Goal: Contribute content: Contribute content

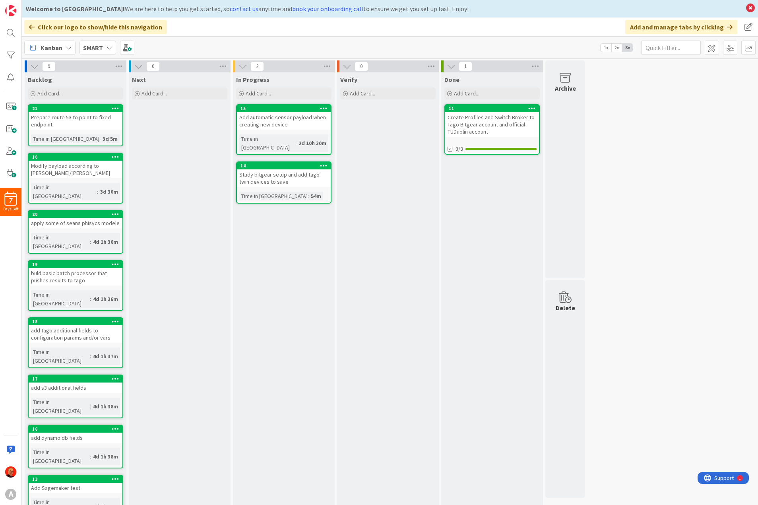
click at [103, 51] on div "SMART" at bounding box center [98, 48] width 37 height 14
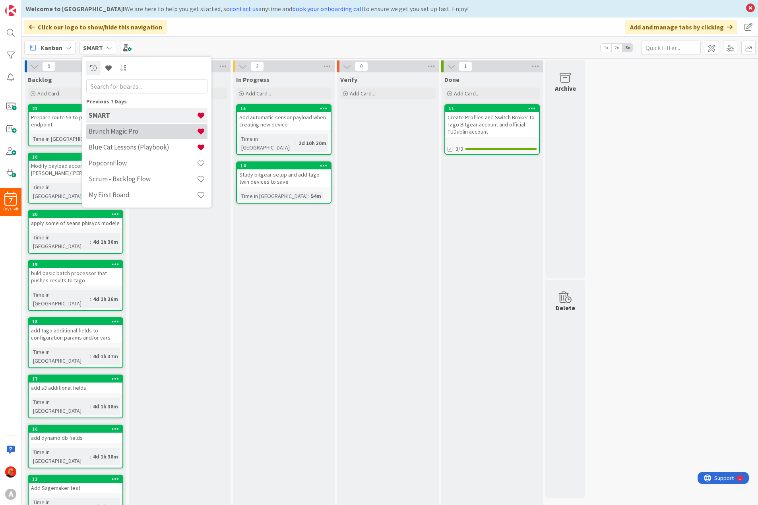
click at [117, 133] on h4 "Brunch Magic Pro" at bounding box center [143, 131] width 108 height 8
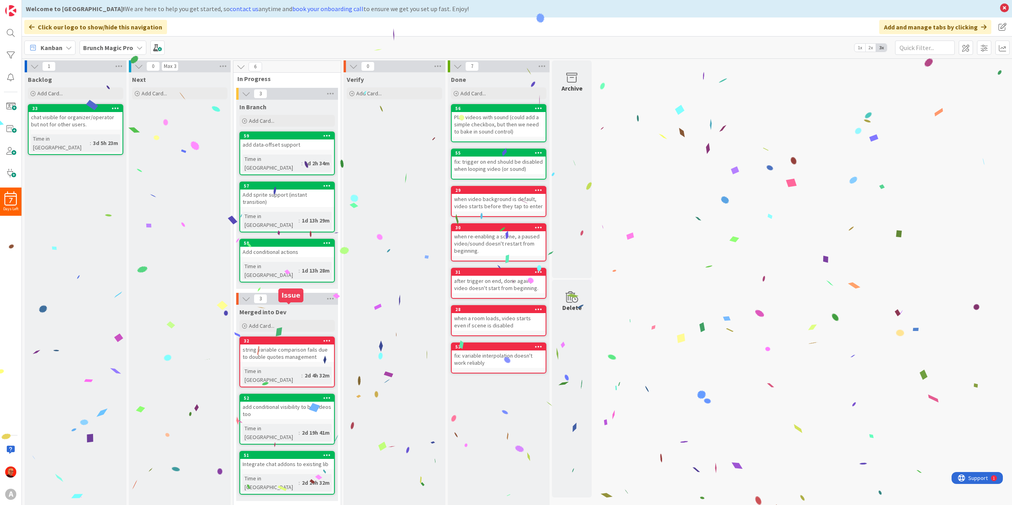
scroll to position [10, 0]
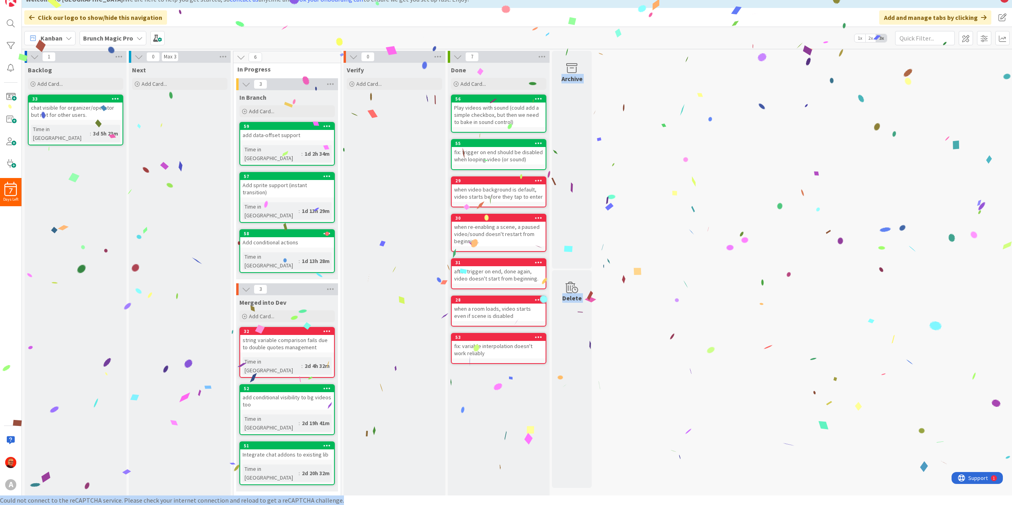
drag, startPoint x: 298, startPoint y: 297, endPoint x: 506, endPoint y: 384, distance: 225.1
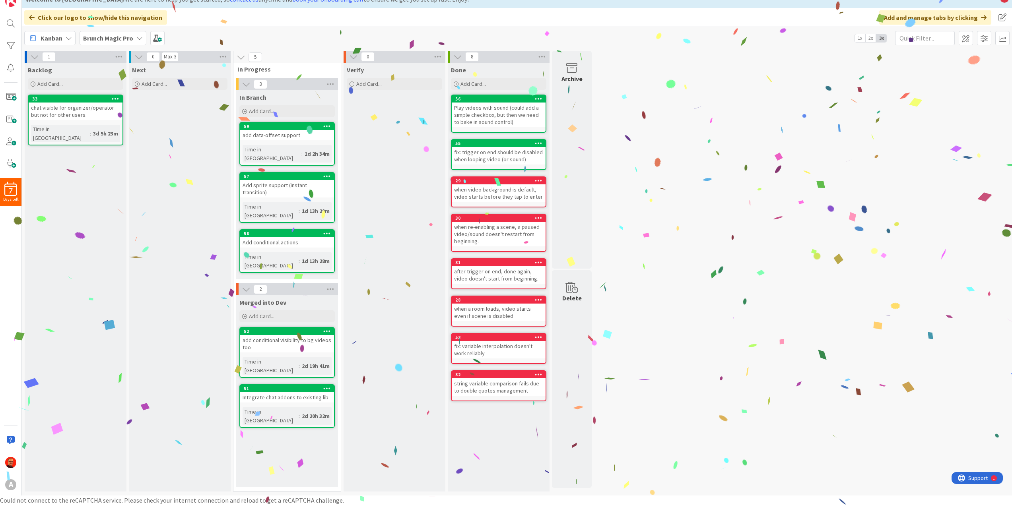
drag, startPoint x: 291, startPoint y: 297, endPoint x: 333, endPoint y: 311, distance: 43.8
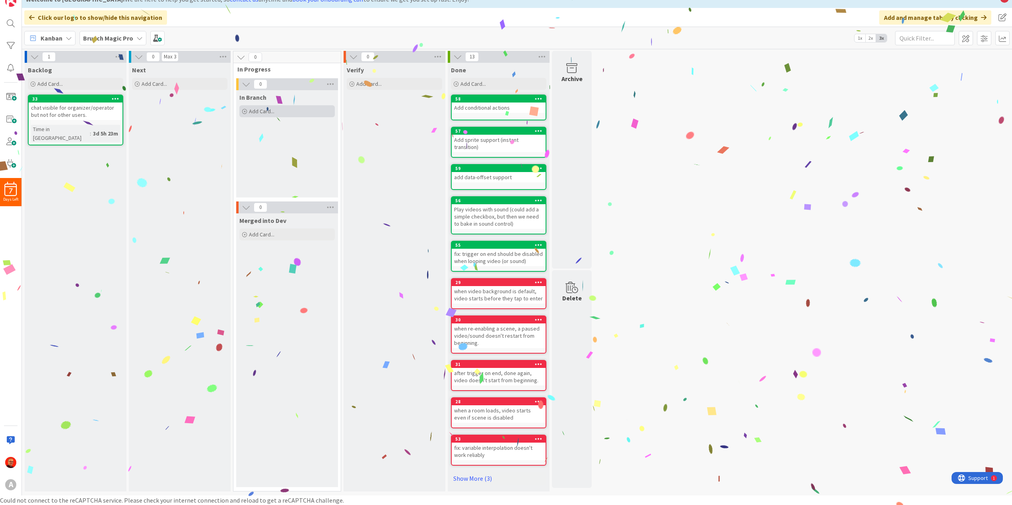
click at [257, 113] on span "Add Card..." at bounding box center [261, 111] width 25 height 7
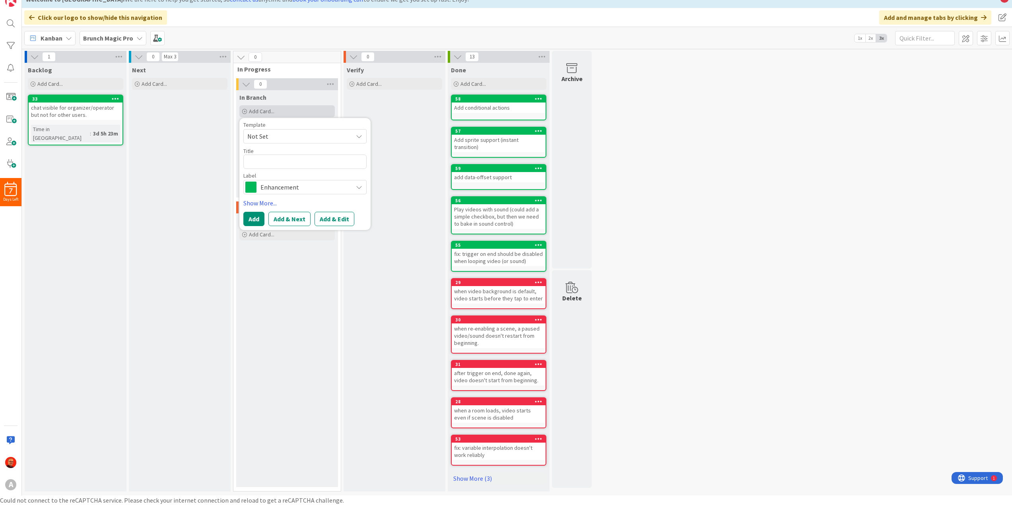
type textarea "x"
type textarea "a"
type textarea "x"
type textarea "ad"
type textarea "x"
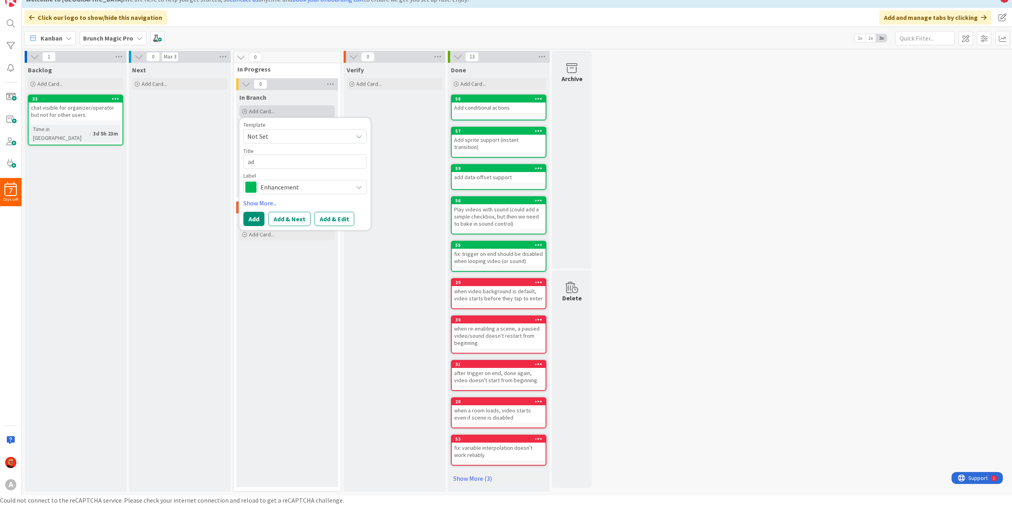
type textarea "add"
type textarea "x"
type textarea "add"
type textarea "x"
type textarea "add m"
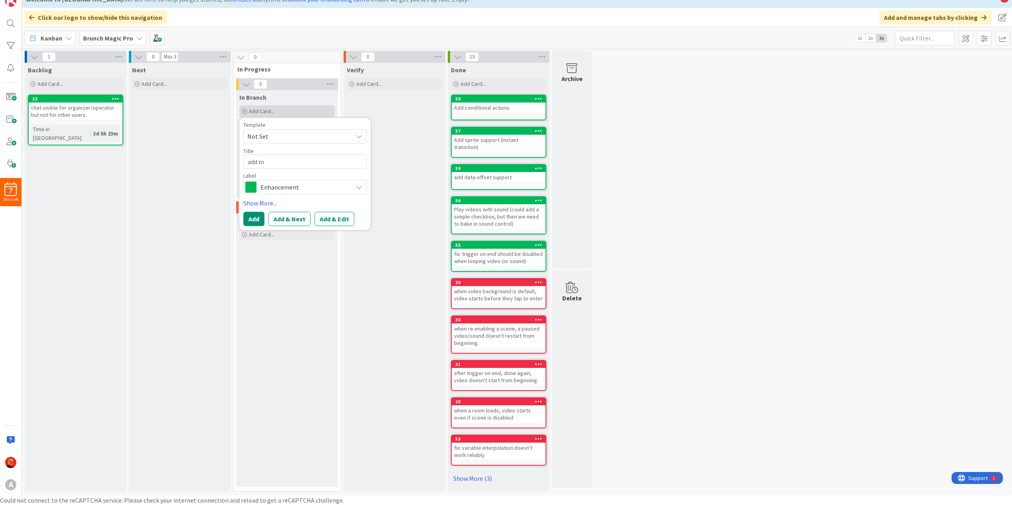
type textarea "x"
type textarea "add mm"
type textarea "x"
type textarea "add m"
type textarea "x"
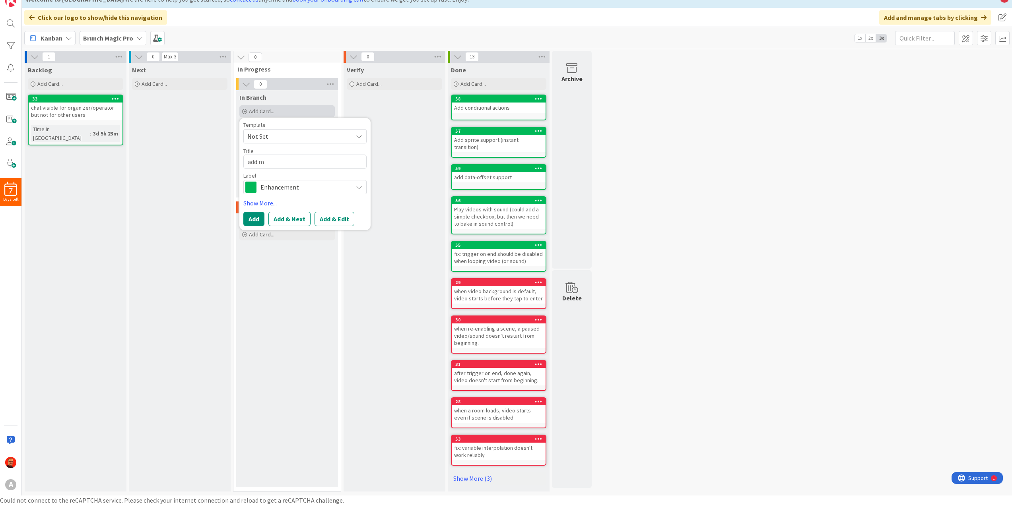
type textarea "add mu"
type textarea "x"
type textarea "add mul"
type textarea "x"
type textarea "add mult"
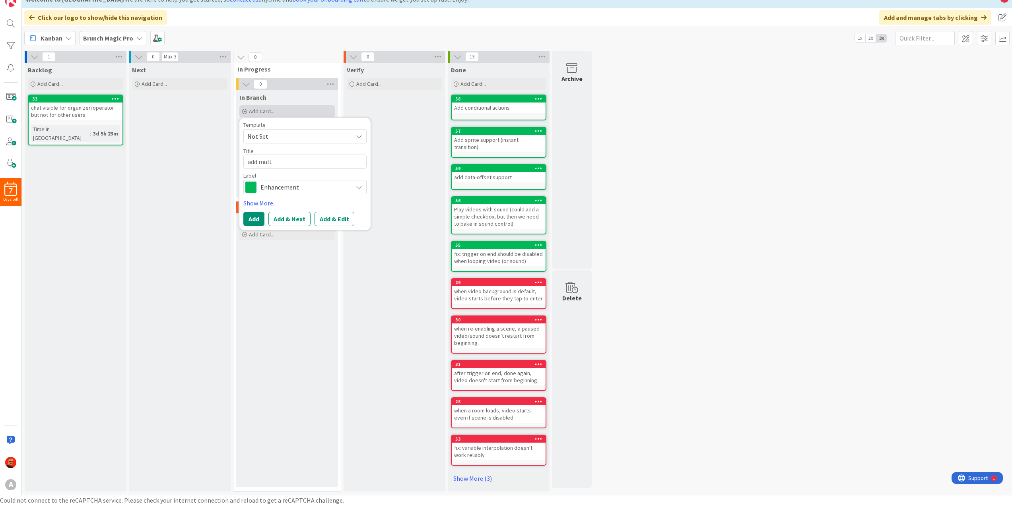
type textarea "x"
type textarea "add multi"
type textarea "x"
type textarea "add multis"
type textarea "x"
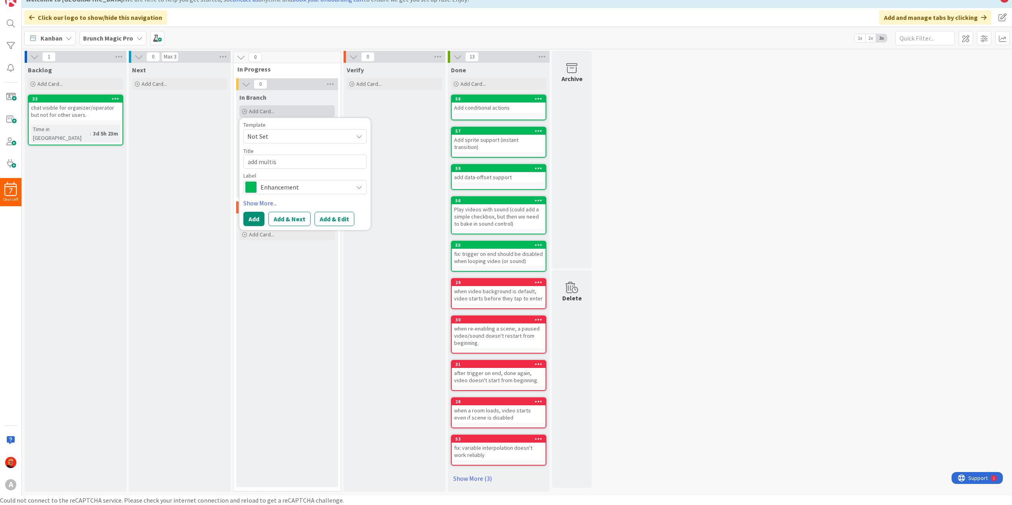
type textarea "add multisc"
type textarea "x"
type textarea "add multisca"
type textarea "x"
type textarea "add multi"
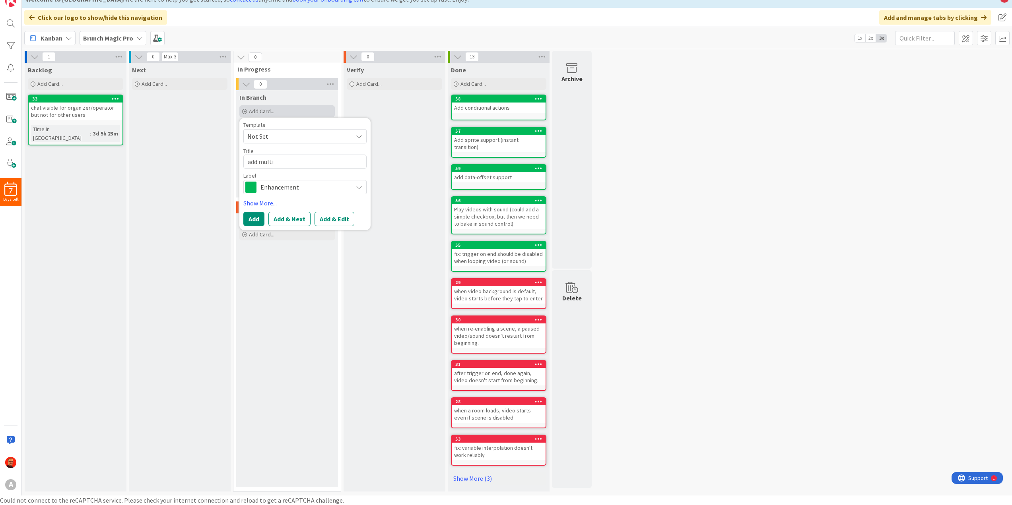
type textarea "x"
type textarea "add multis"
type textarea "x"
type textarea "add multise"
type textarea "x"
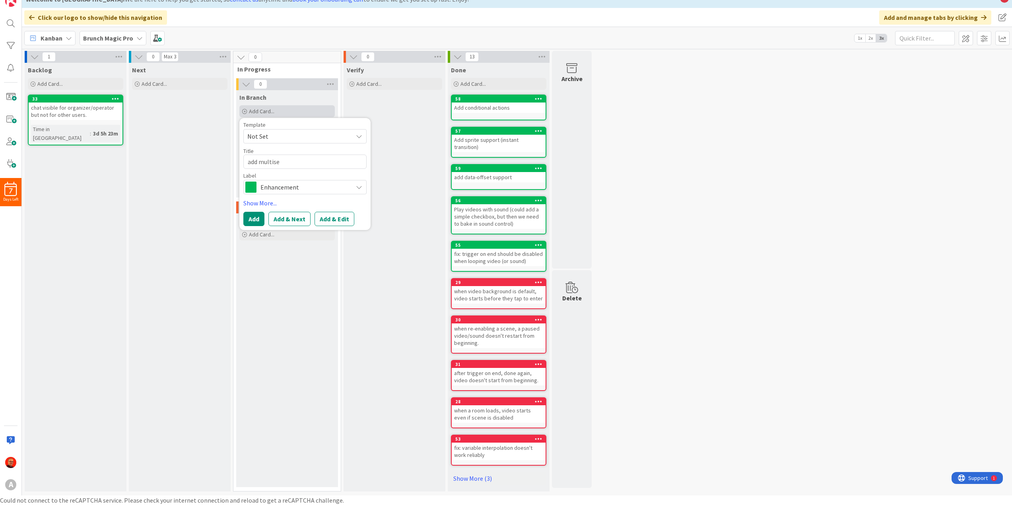
type textarea "add multisel"
type textarea "x"
type textarea "add multisele"
type textarea "x"
type textarea "add multiselec"
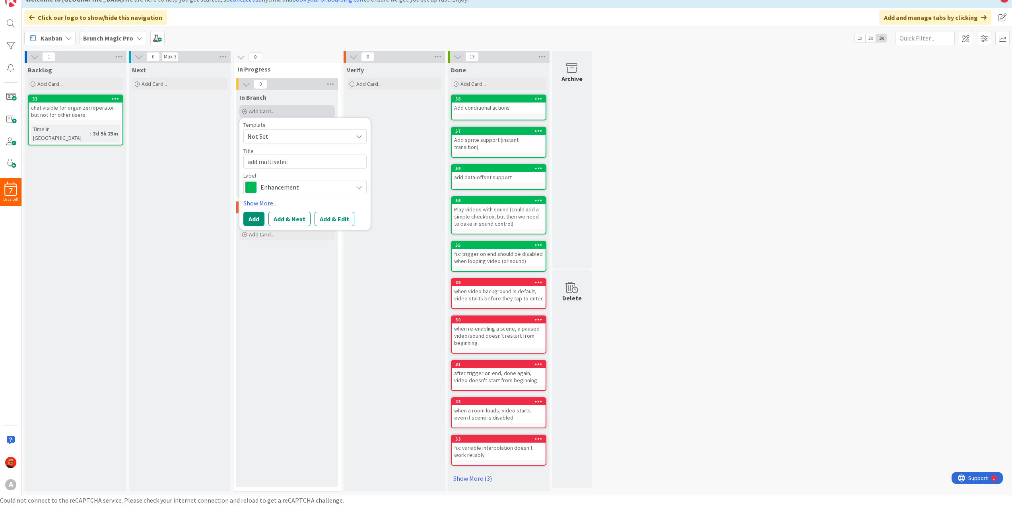
type textarea "x"
type textarea "add multiselect"
type textarea "x"
type textarea "add multiselect"
type textarea "x"
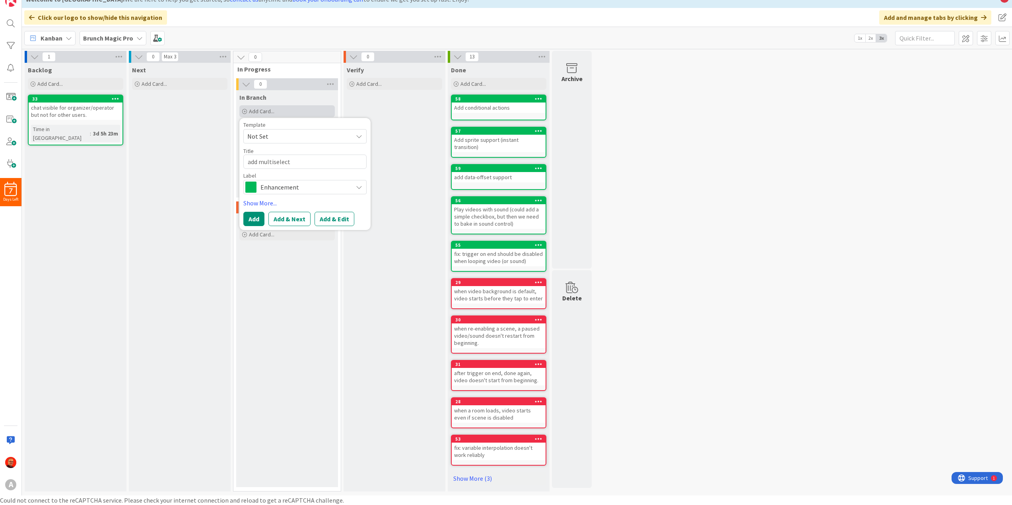
type textarea "add multiselect s"
type textarea "x"
type textarea "add multiselect sc"
type textarea "x"
type textarea "add multiselect sca"
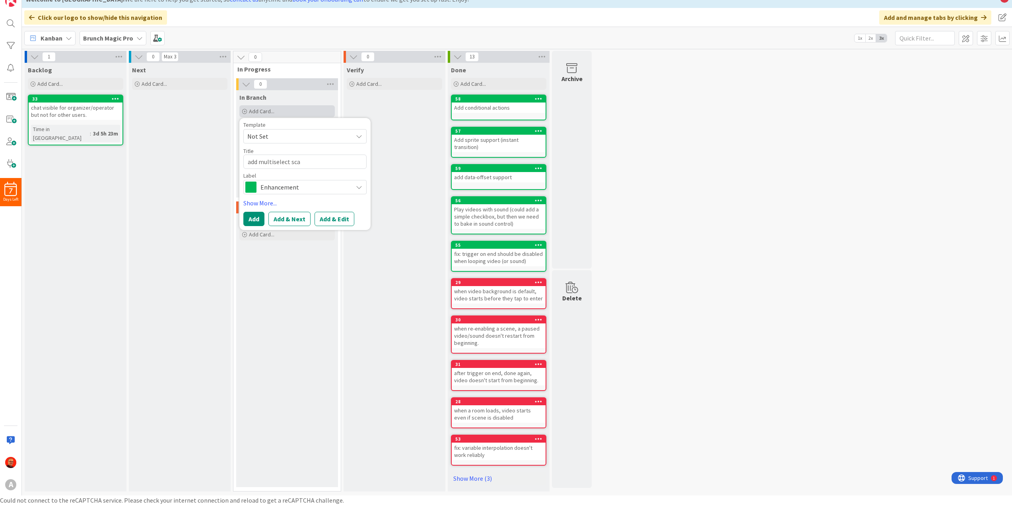
type textarea "x"
type textarea "add multiselect scal"
type textarea "x"
type textarea "add multiselect [PERSON_NAME]"
type textarea "x"
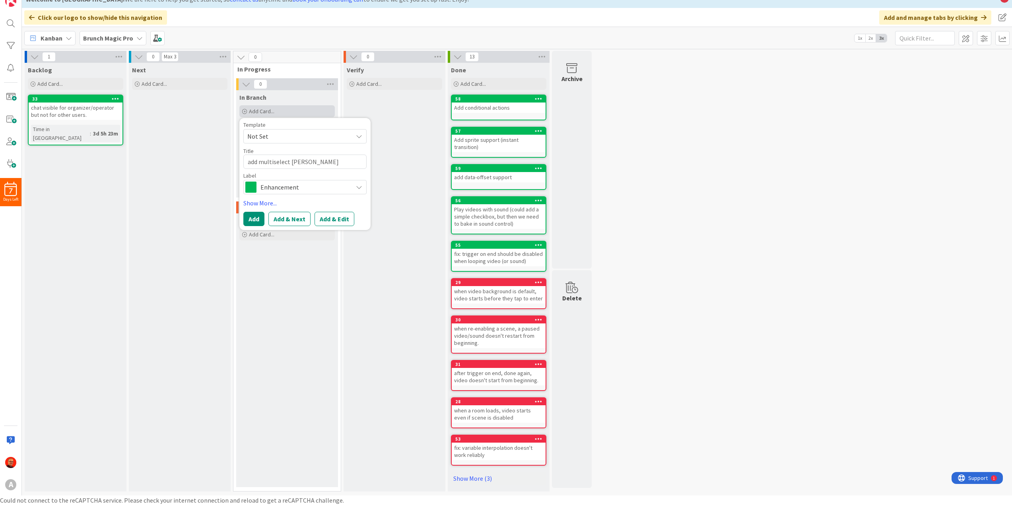
type textarea "add multiselect scalin"
type textarea "x"
type textarea "add multiselect scaling"
click at [288, 221] on button "Add & Next" at bounding box center [289, 219] width 42 height 14
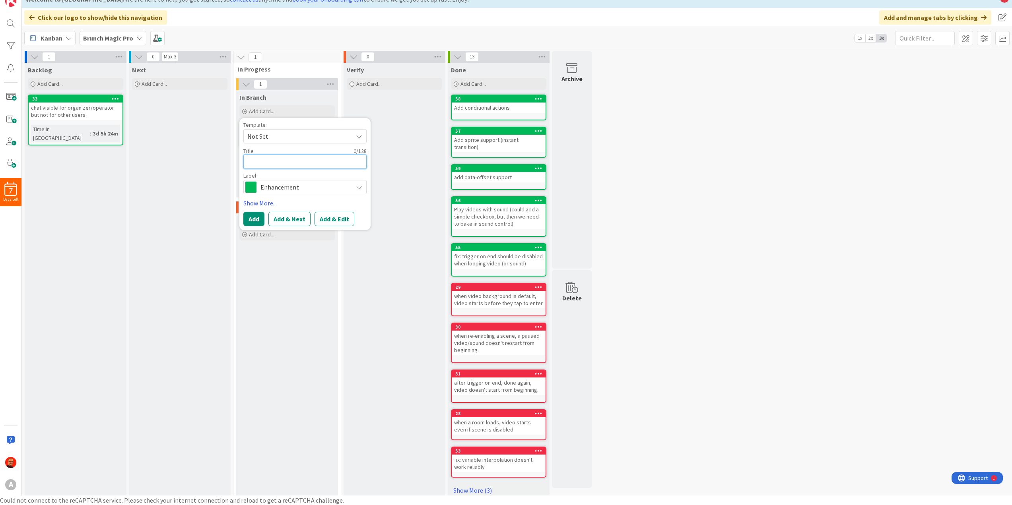
click at [282, 163] on textarea at bounding box center [304, 162] width 123 height 14
type textarea "x"
type textarea "f"
type textarea "x"
type textarea "fi"
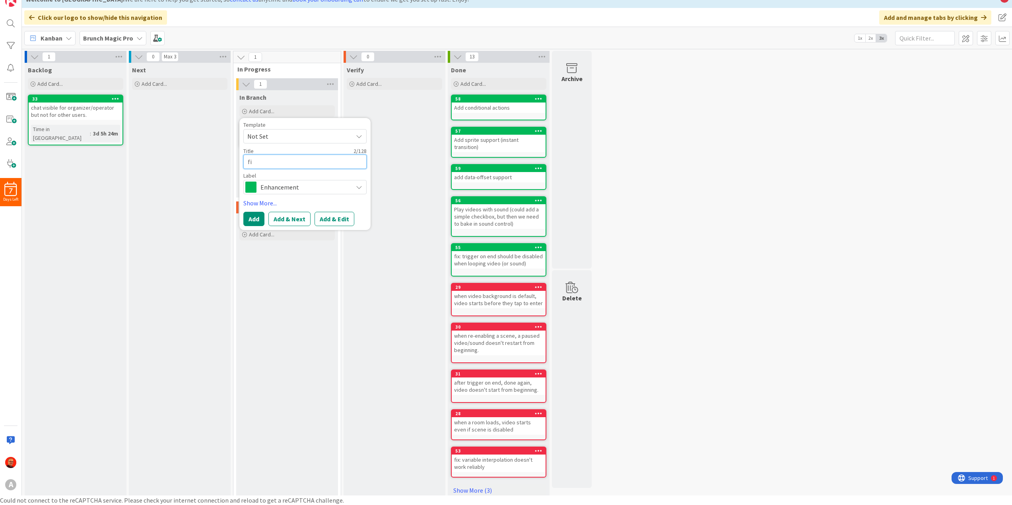
type textarea "x"
type textarea "fix"
type textarea "x"
type textarea "fix:"
type textarea "x"
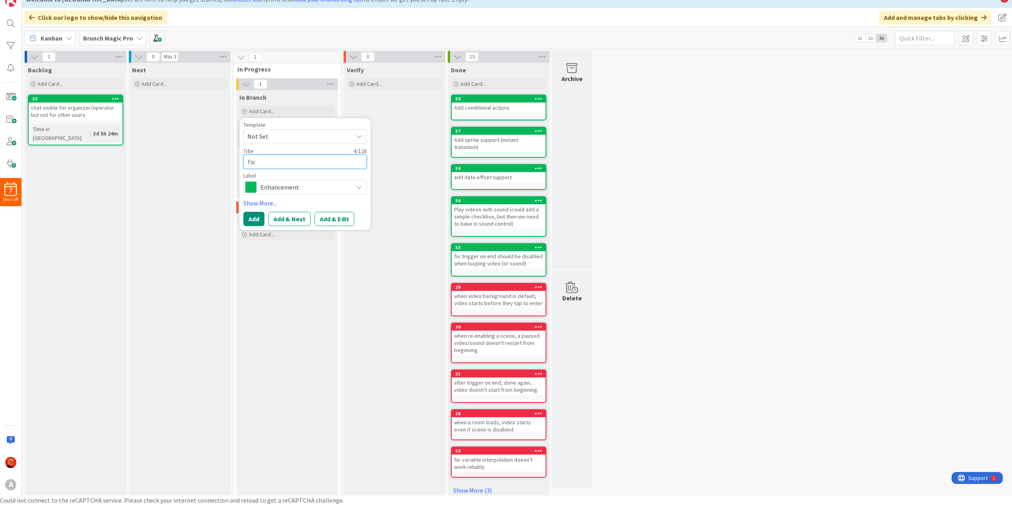
type textarea "fix:"
type textarea "x"
type textarea "fix: m"
type textarea "x"
type textarea "fix: mu"
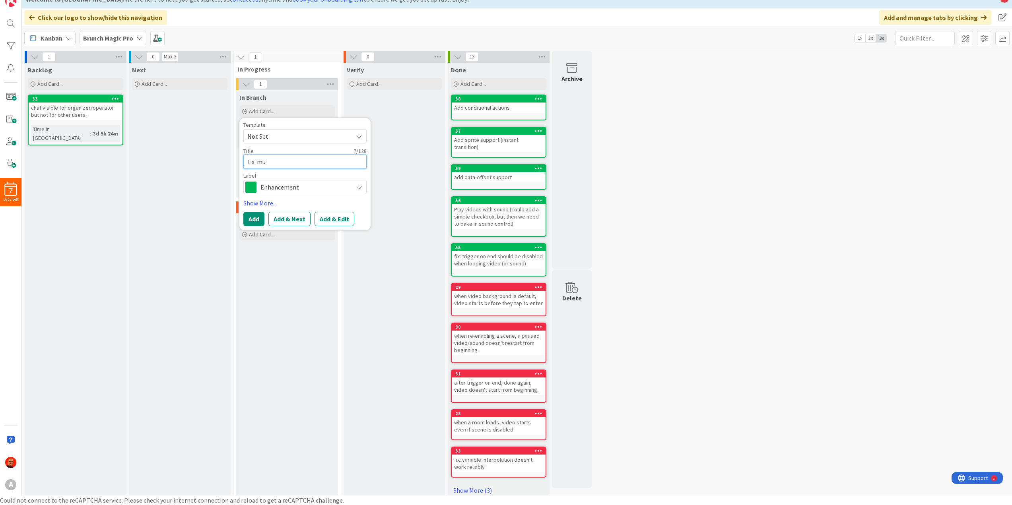
type textarea "x"
type textarea "fix: mul"
type textarea "x"
type textarea "fix: mult"
type textarea "x"
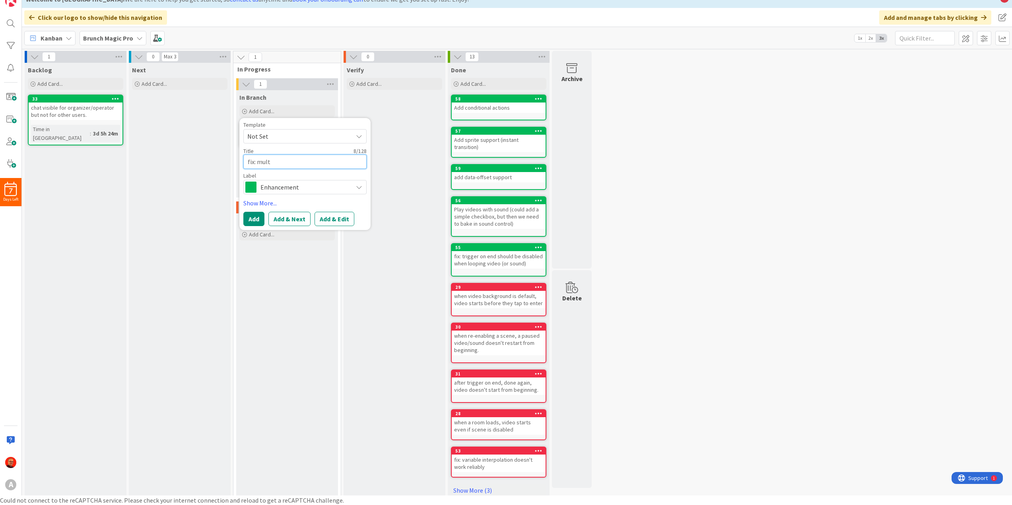
type textarea "fix: multi"
type textarea "x"
type textarea "fix: multis"
type textarea "x"
type textarea "fix: multise"
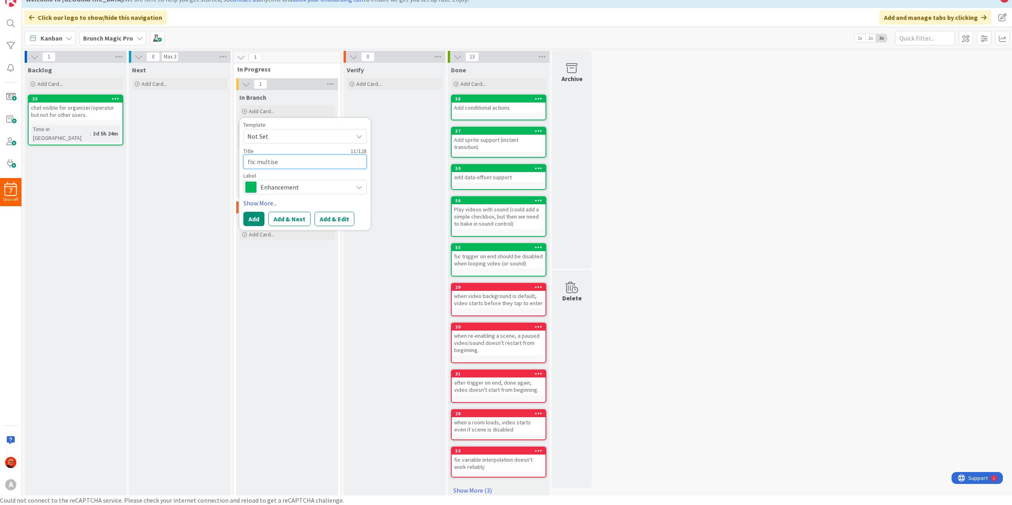
type textarea "x"
type textarea "fix: multisel"
type textarea "x"
type textarea "fix: multisele"
type textarea "x"
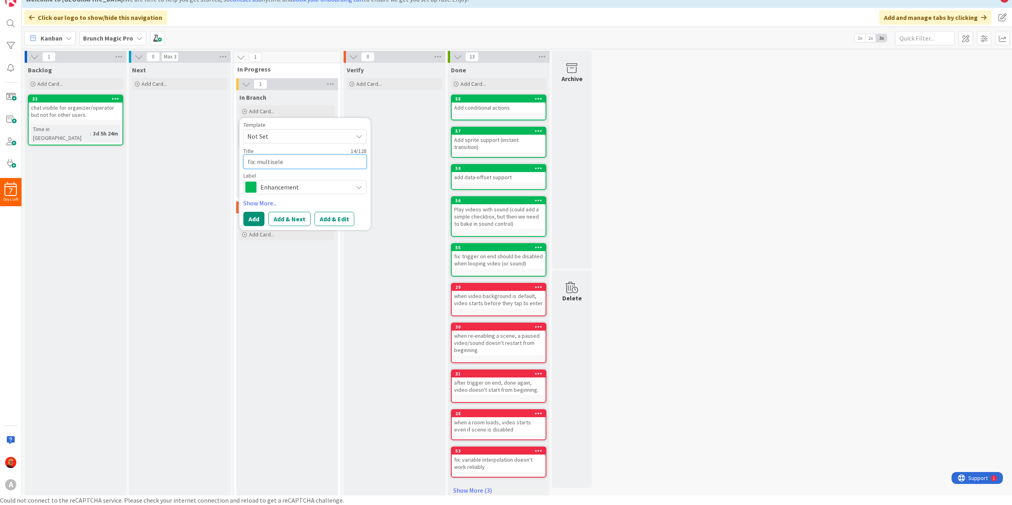
type textarea "fix: multiselec"
type textarea "x"
type textarea "fix: multiselect"
type textarea "x"
type textarea "fix: multiselect"
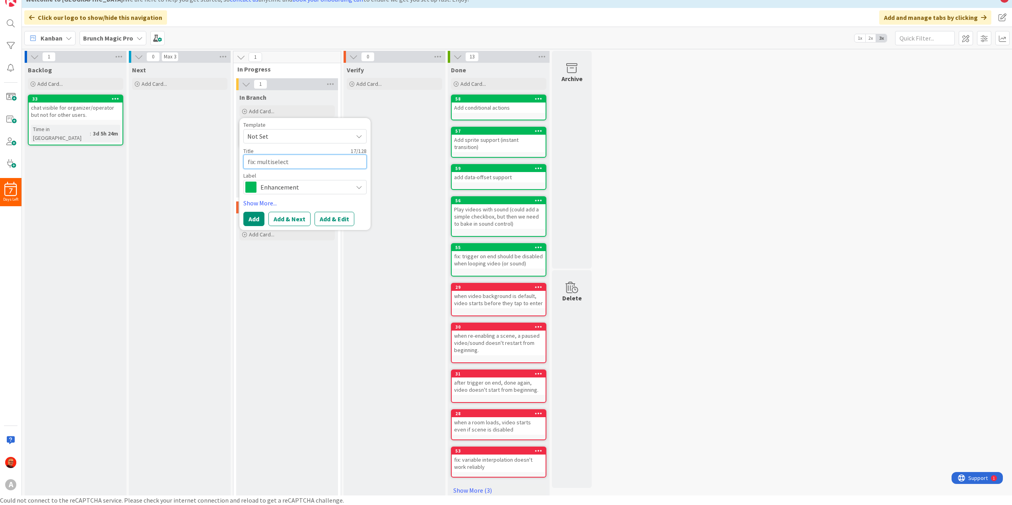
type textarea "x"
type textarea "fix: multiselect i"
type textarea "x"
type textarea "fix: multiselect im"
type textarea "x"
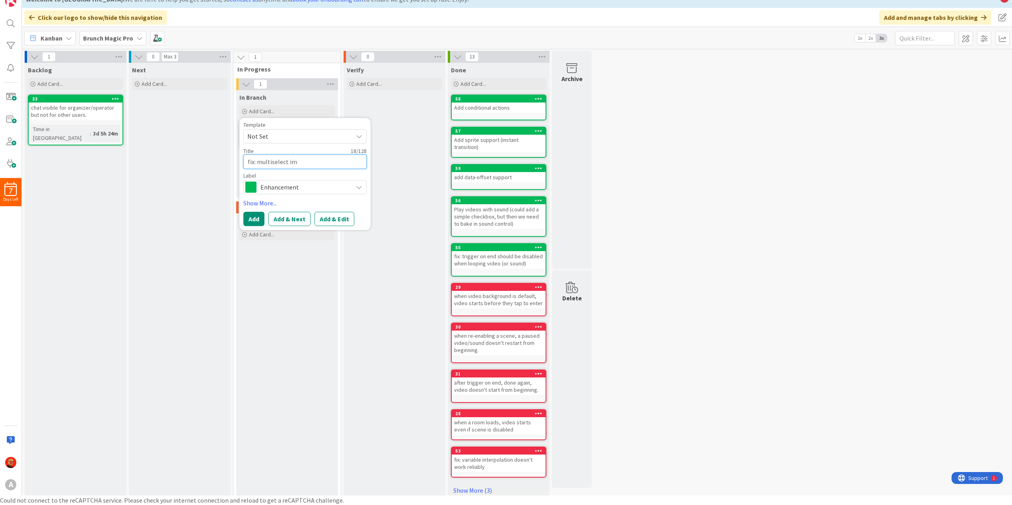
type textarea "fix: multiselect ima"
type textarea "x"
type textarea "fix: multiselect imaa"
type textarea "x"
type textarea "fix: multiselect ima"
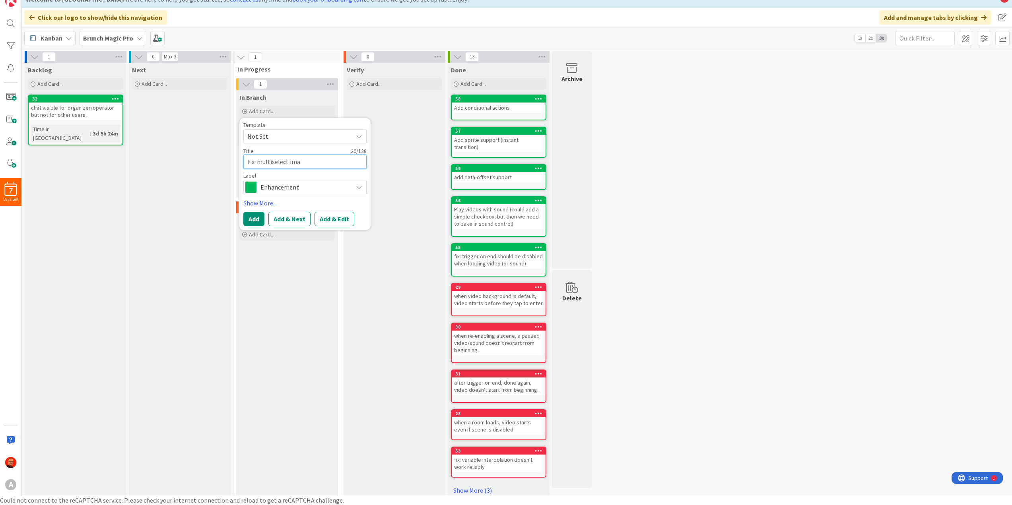
type textarea "x"
type textarea "fix: multiselect imag"
type textarea "x"
type textarea "fix: multiselect image"
type textarea "x"
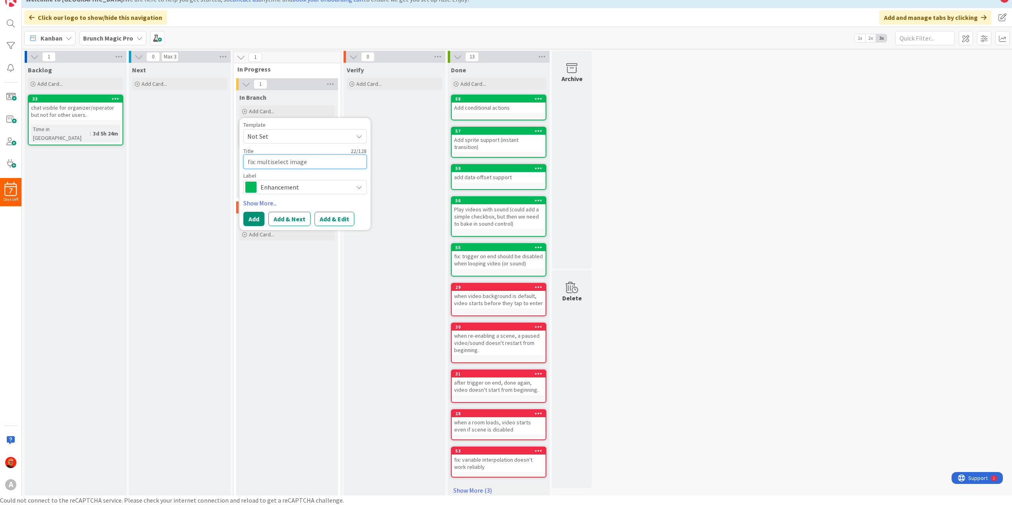
type textarea "fix: multiselect image"
type textarea "x"
type textarea "fix: multiselect image p"
type textarea "x"
type textarea "fix: multiselect image pr"
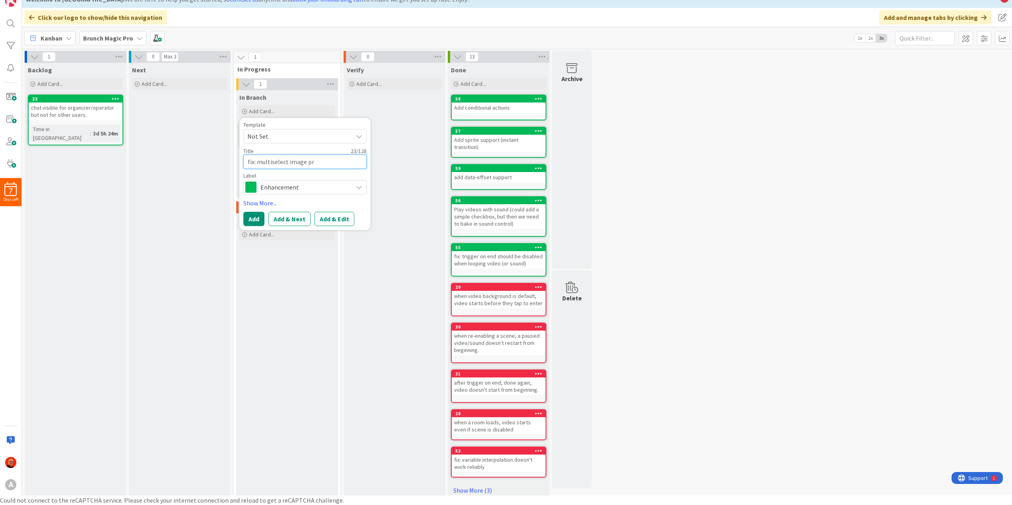
type textarea "x"
type textarea "fix: multiselect image pro"
type textarea "x"
type textarea "fix: multiselect image prop"
type textarea "x"
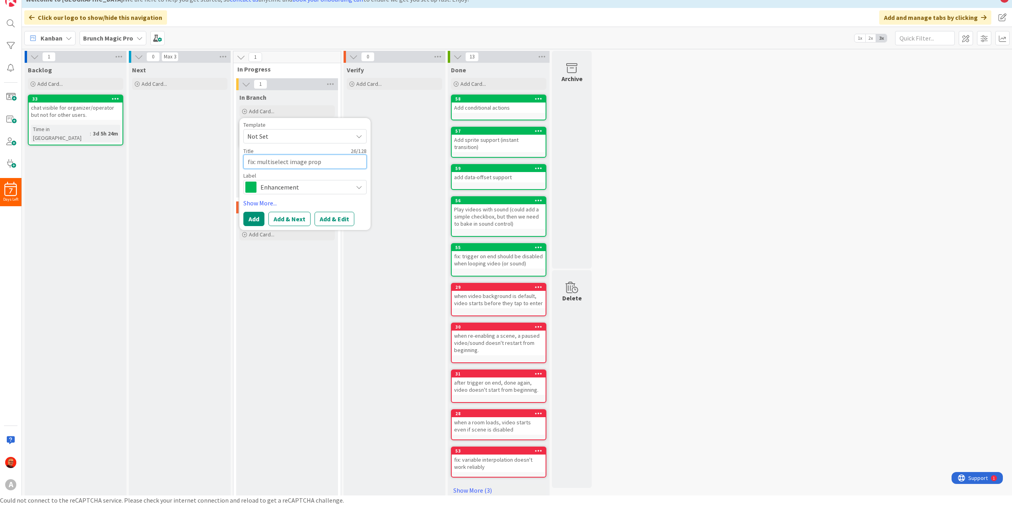
type textarea "fix: multiselect image prope"
type textarea "x"
type textarea "fix: multiselect image proper"
type textarea "x"
type textarea "fix: multiselect image propert"
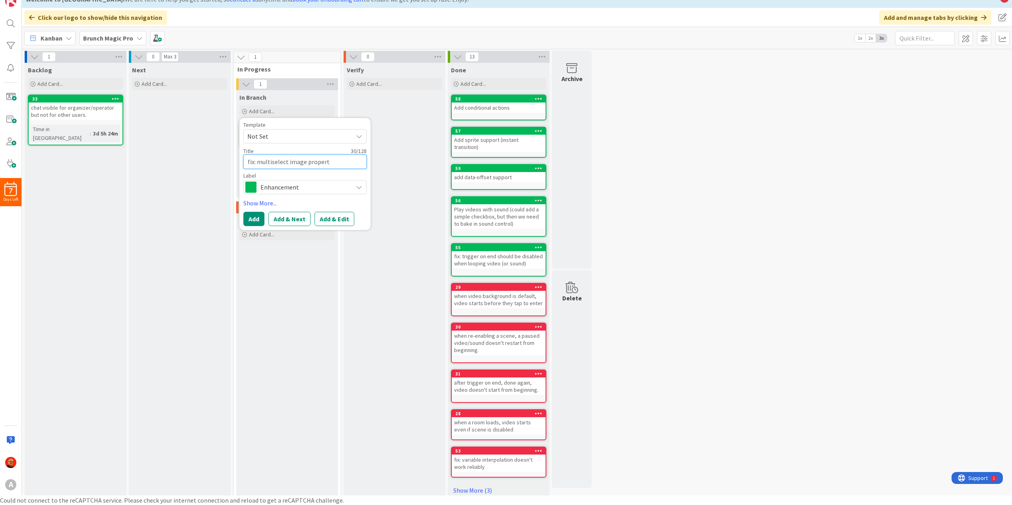
type textarea "x"
type textarea "fix: multiselect image properti"
type textarea "x"
type textarea "fix: multiselect image propertie"
type textarea "x"
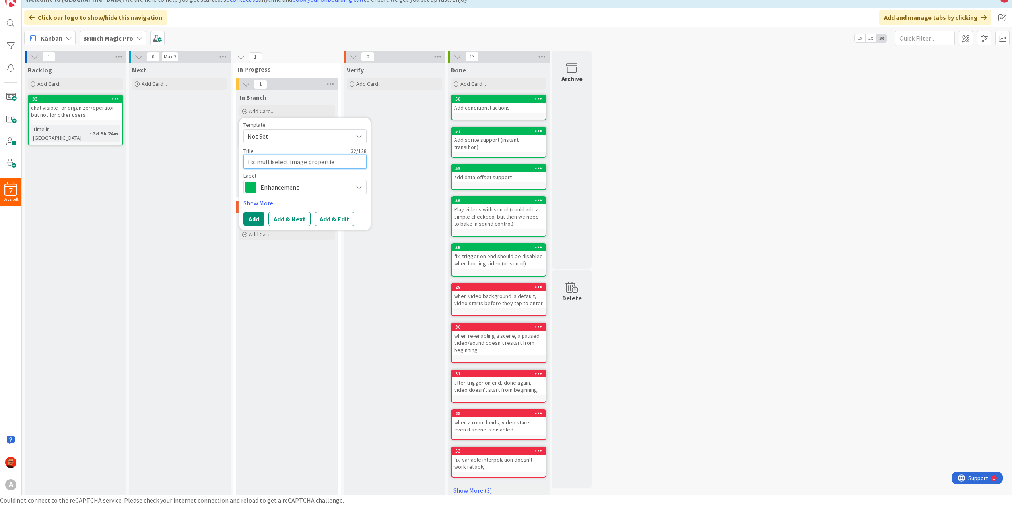
type textarea "fix: multiselect image properties"
type textarea "x"
type textarea "fix: multiselect image properties"
type textarea "x"
type textarea "fix: multiselect image properties f"
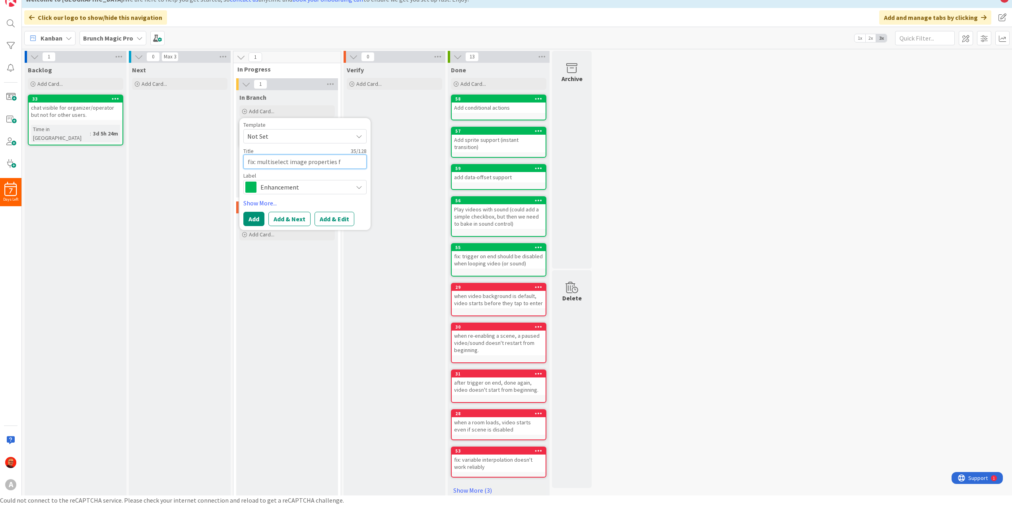
type textarea "x"
type textarea "fix: multiselect image properties fa"
type textarea "x"
type textarea "fix: multiselect image properties fai"
type textarea "x"
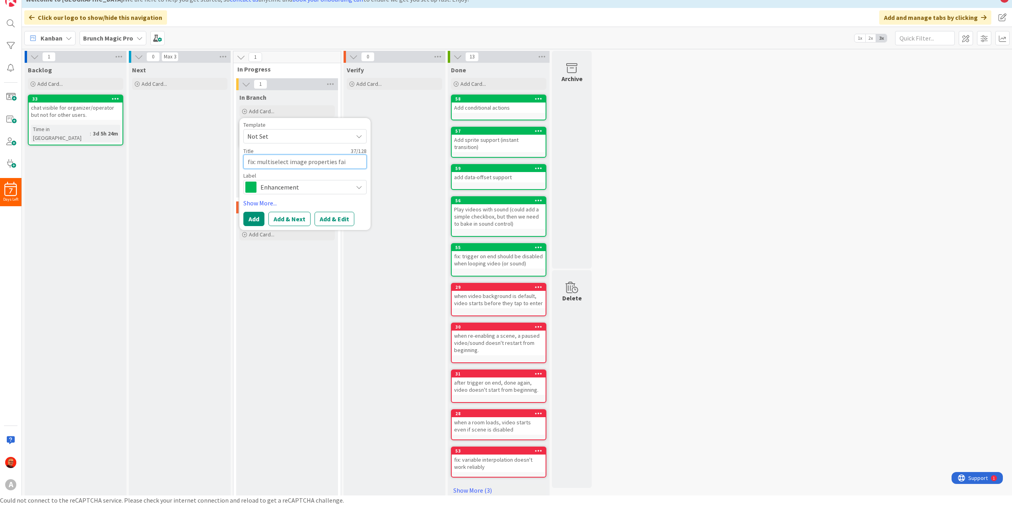
type textarea "fix: multiselect image properties fail"
type textarea "x"
type textarea "fix: multiselect image properties fails"
click at [280, 189] on span "Enhancement" at bounding box center [304, 187] width 88 height 11
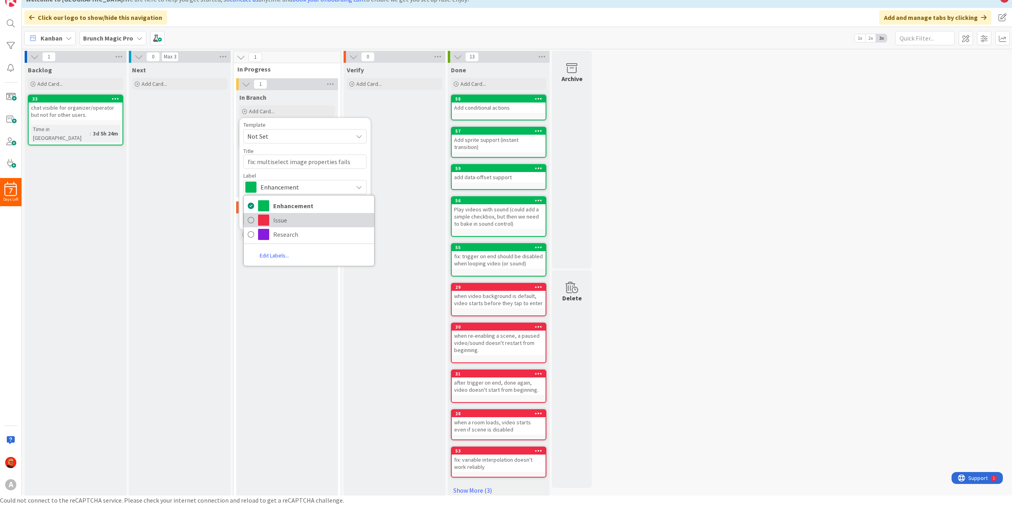
click at [280, 219] on span "Issue" at bounding box center [321, 220] width 97 height 12
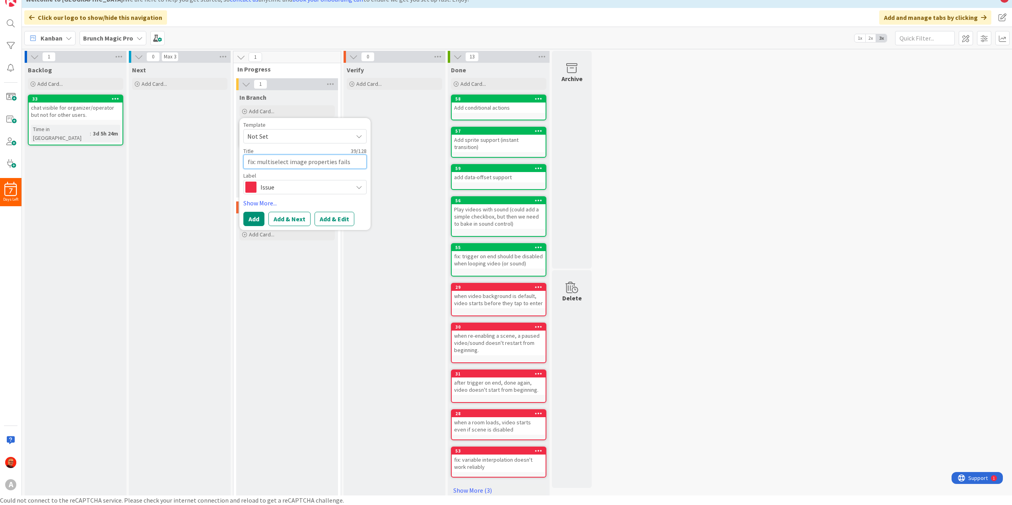
click at [346, 163] on textarea "fix: multiselect image properties fails" at bounding box center [304, 162] width 123 height 14
type textarea "x"
type textarea "fix: multiselect image properties fails"
type textarea "x"
type textarea "fix: multiselect image properties fails v"
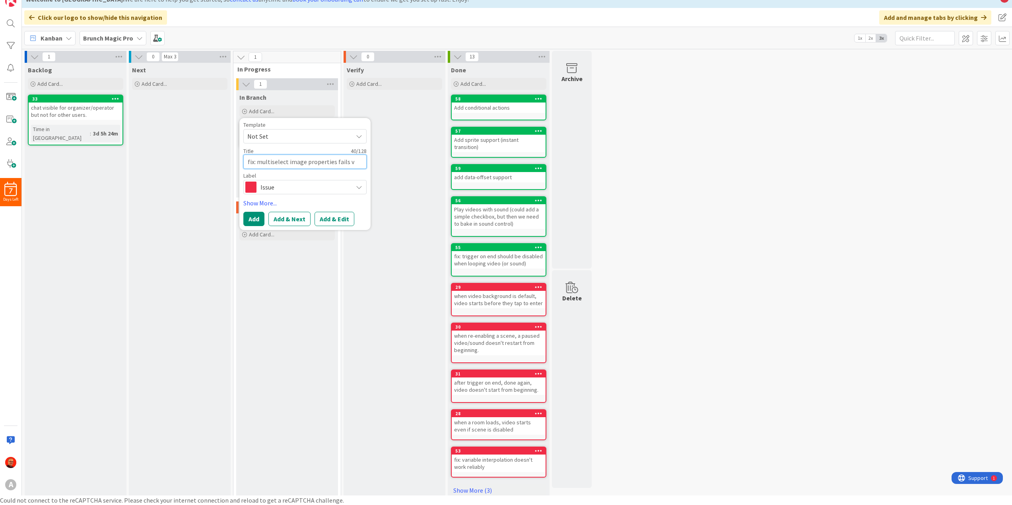
type textarea "x"
type textarea "fix: multiselect image properties fails va"
type textarea "x"
type textarea "fix: multiselect image properties fails val"
type textarea "x"
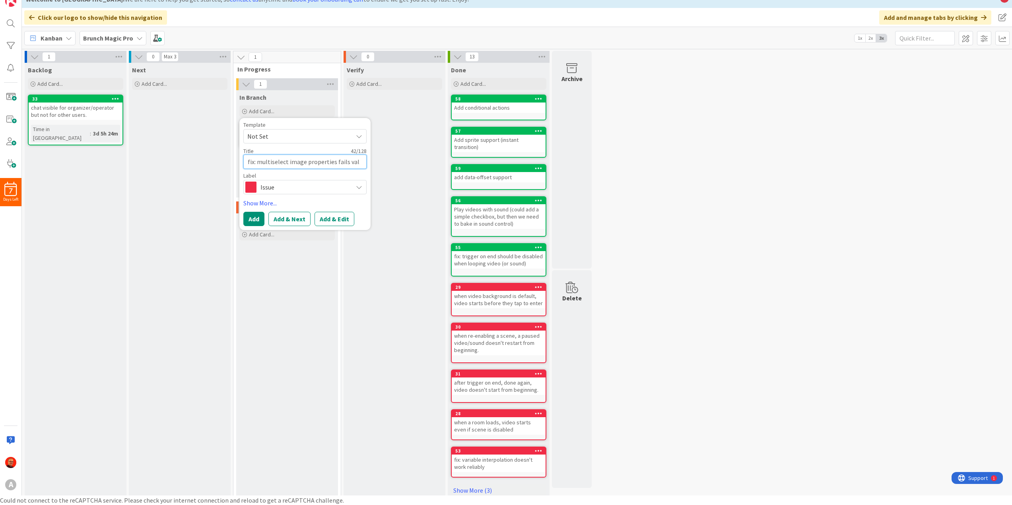
type textarea "fix: multiselect image properties fails vali"
type textarea "x"
type textarea "fix: multiselect image properties fails valid"
type textarea "x"
type textarea "fix: multiselect image properties fails valida"
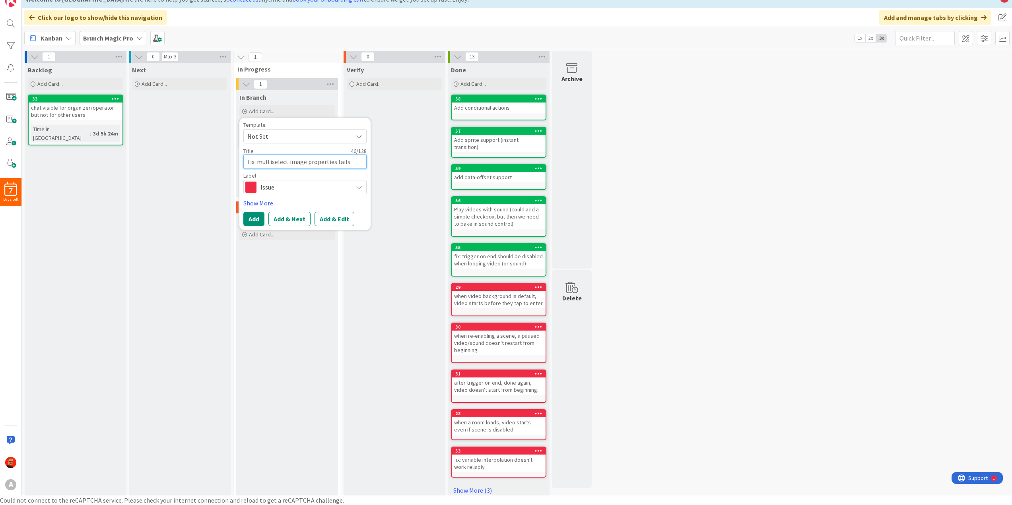
type textarea "x"
type textarea "fix: multiselect image properties fails validat"
type textarea "x"
type textarea "fix: multiselect image properties fails validati"
type textarea "x"
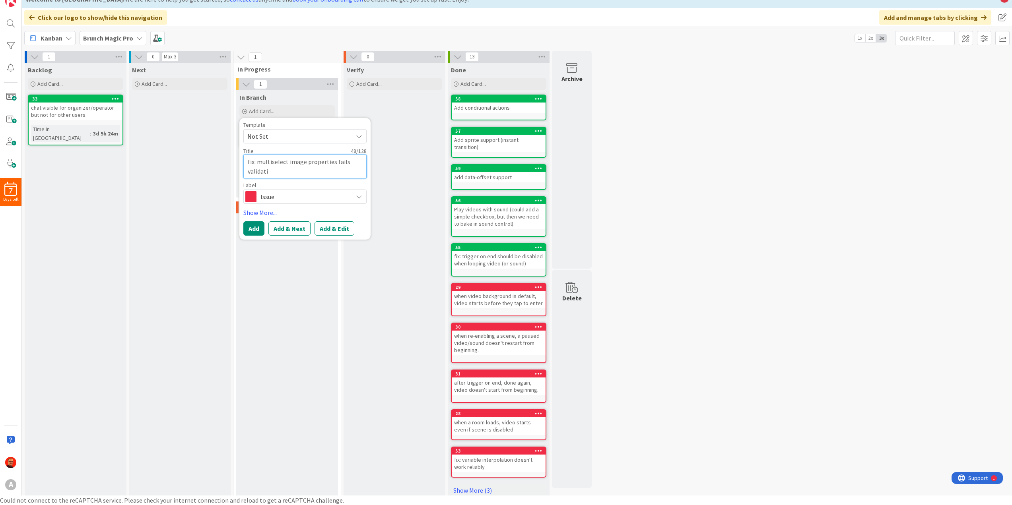
type textarea "fix: multiselect image properties fails validatio"
type textarea "x"
type textarea "fix: multiselect image properties fails validation"
click at [296, 224] on button "Add & Next" at bounding box center [289, 228] width 42 height 14
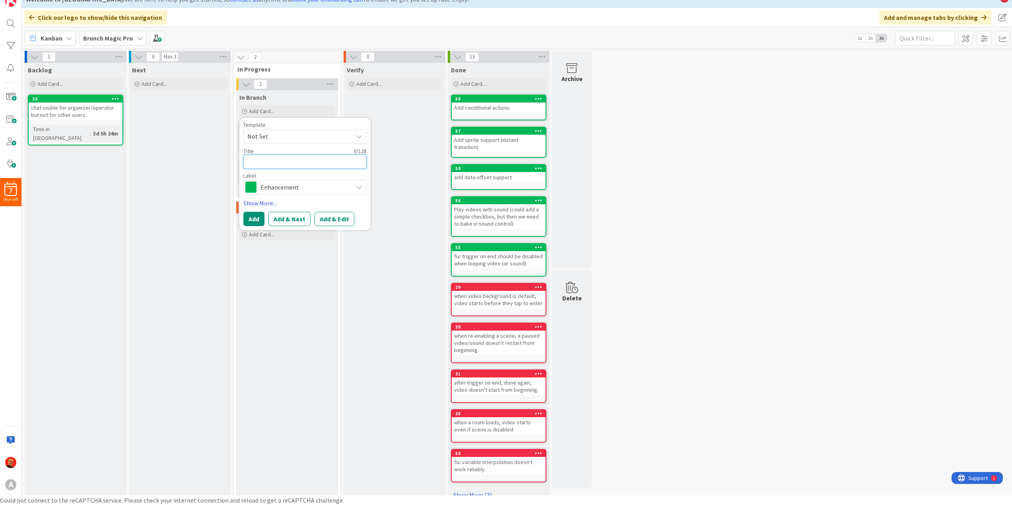
click at [275, 161] on textarea at bounding box center [304, 162] width 123 height 14
click at [266, 185] on span "Enhancement" at bounding box center [304, 187] width 88 height 11
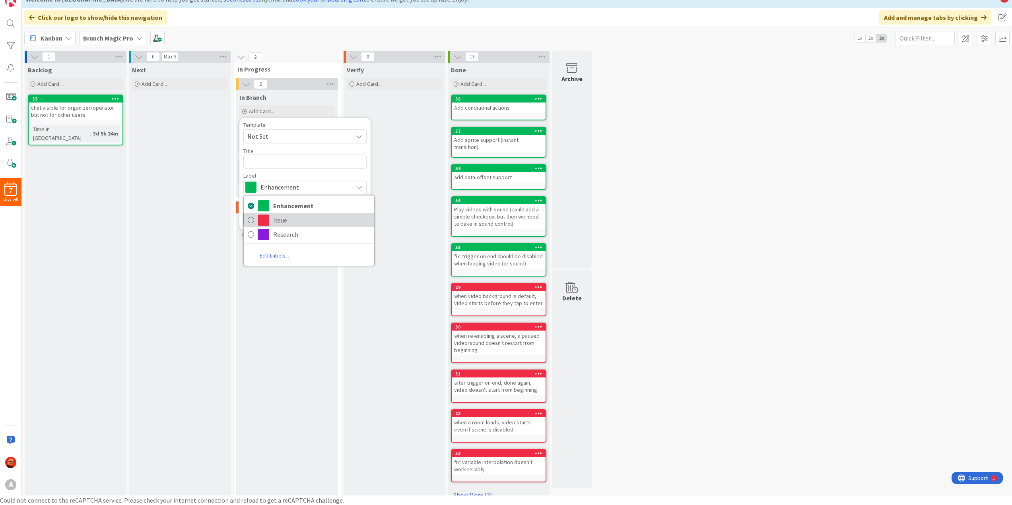
click at [273, 223] on link "Issue" at bounding box center [309, 220] width 130 height 14
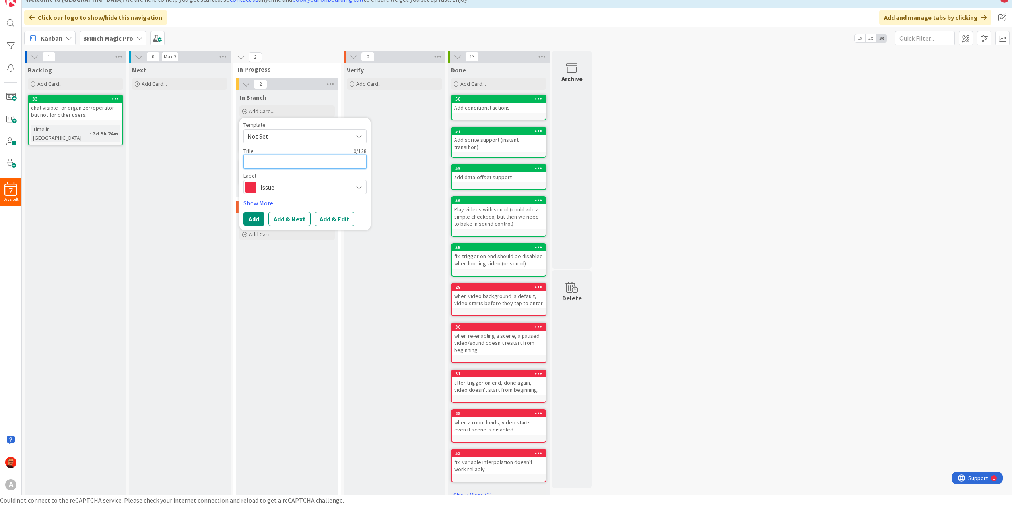
click at [277, 159] on textarea at bounding box center [304, 162] width 123 height 14
type textarea "x"
type textarea "v"
type textarea "x"
type textarea "vi"
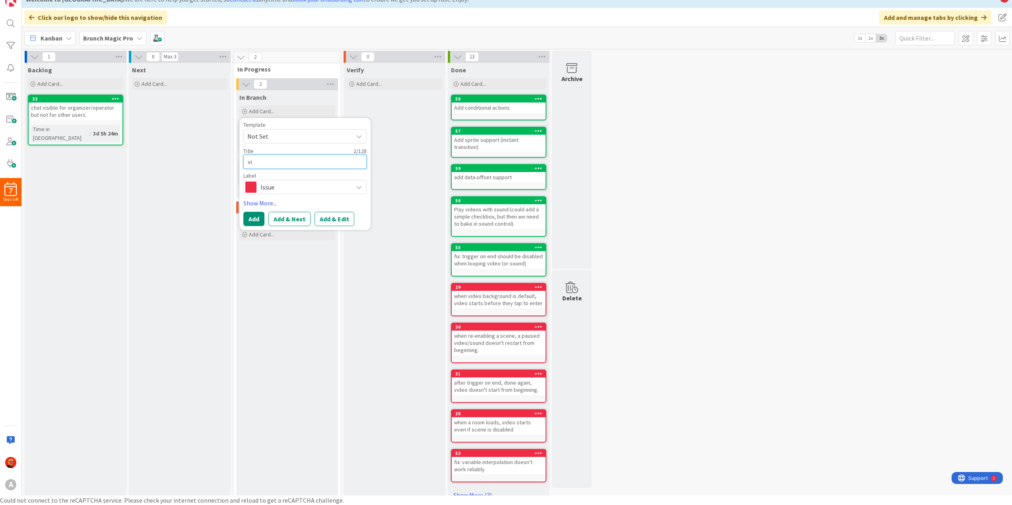
type textarea "x"
type textarea "vis"
type textarea "x"
type textarea "visi"
type textarea "x"
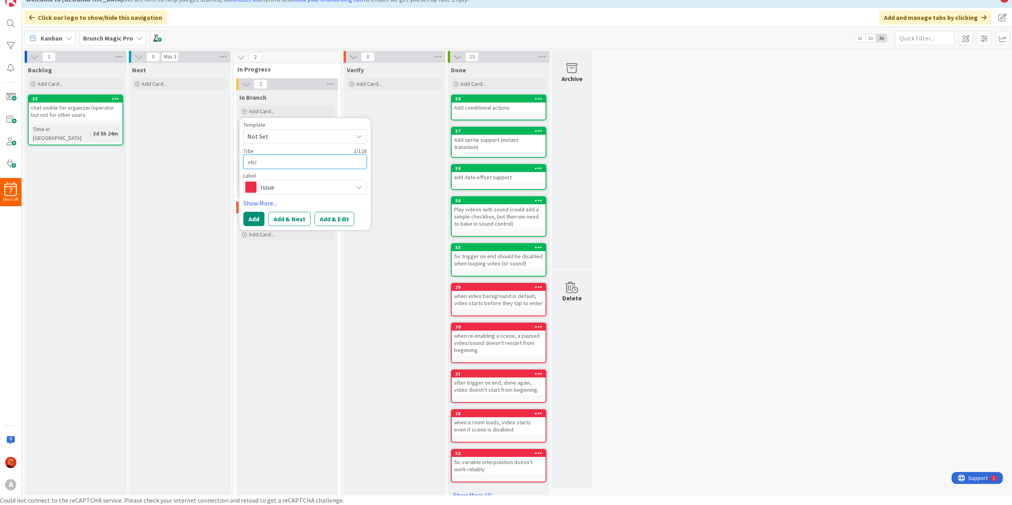
type textarea "visib"
type textarea "x"
type textarea "visibi"
type textarea "x"
type textarea "visibil"
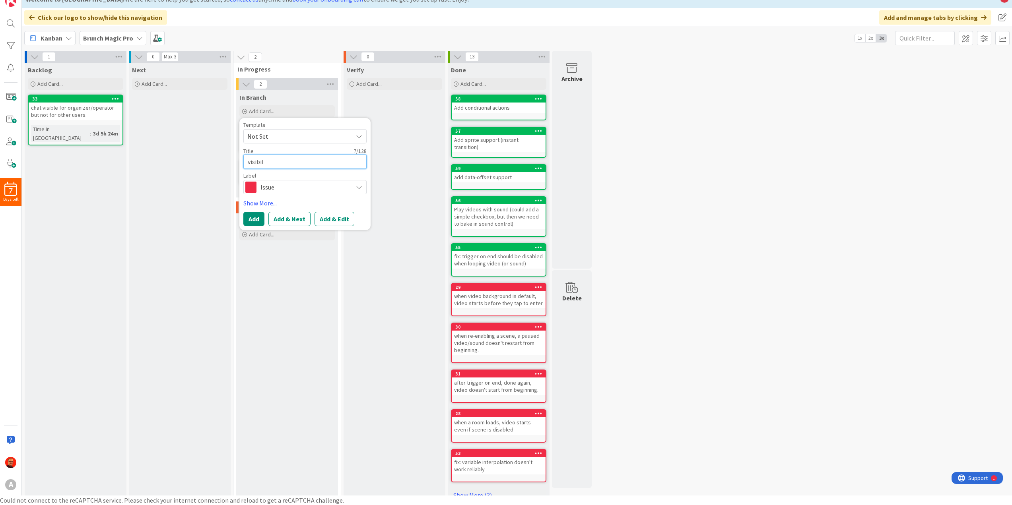
type textarea "x"
type textarea "visibili"
type textarea "x"
type textarea "visibilit"
type textarea "x"
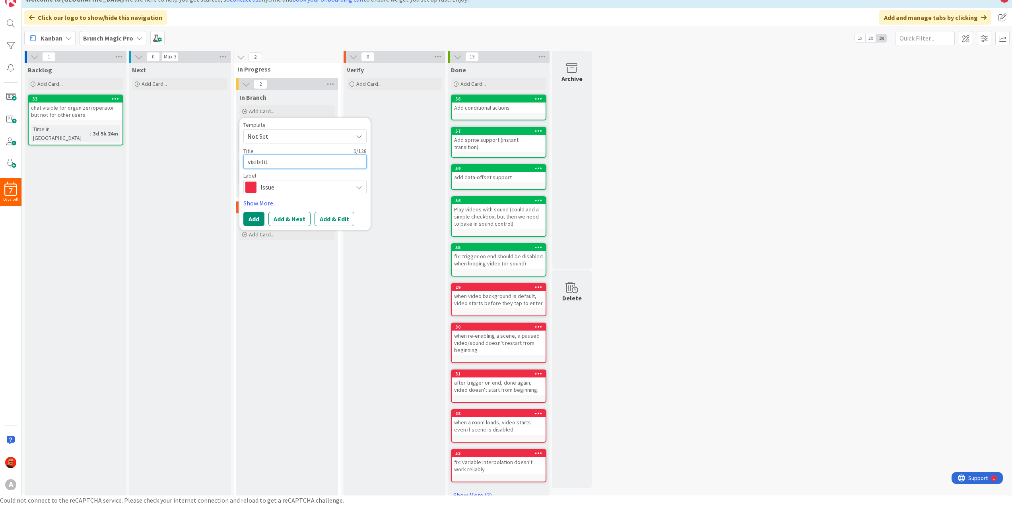
type textarea "visibility"
type textarea "x"
type textarea "visibility"
type textarea "x"
type textarea "visibility co"
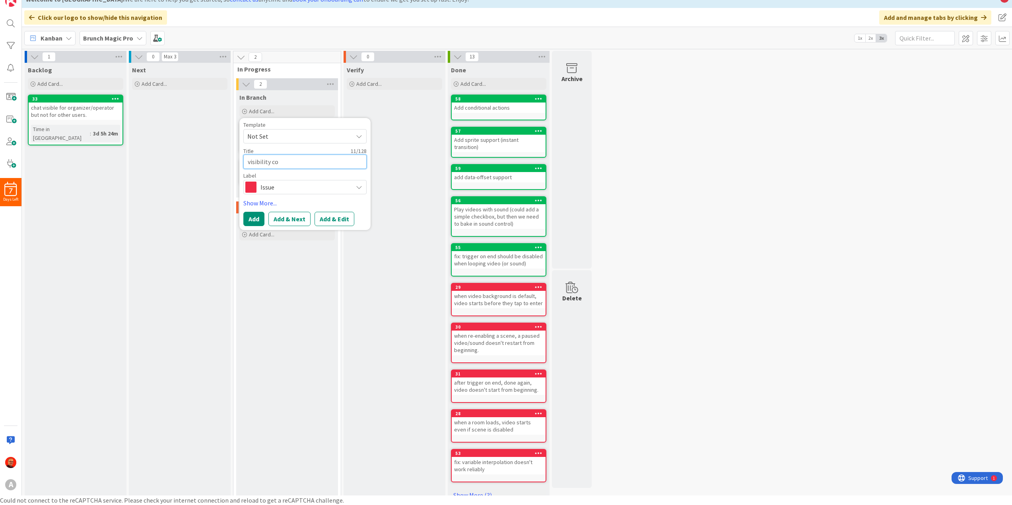
type textarea "x"
type textarea "visibility con"
type textarea "x"
type textarea "visibility cond"
type textarea "x"
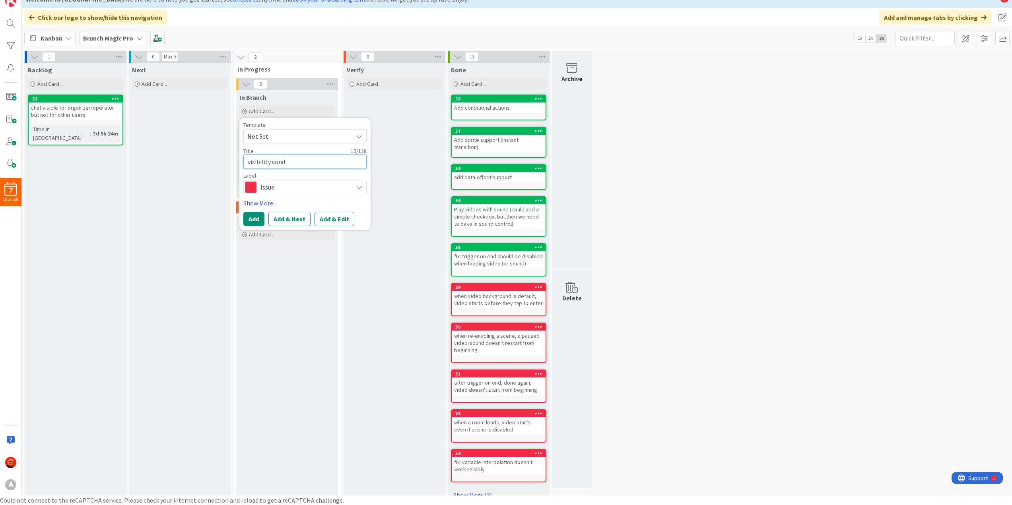
type textarea "visibility condi"
type textarea "x"
type textarea "visibility [PERSON_NAME]"
type textarea "x"
type textarea "visibility conditi"
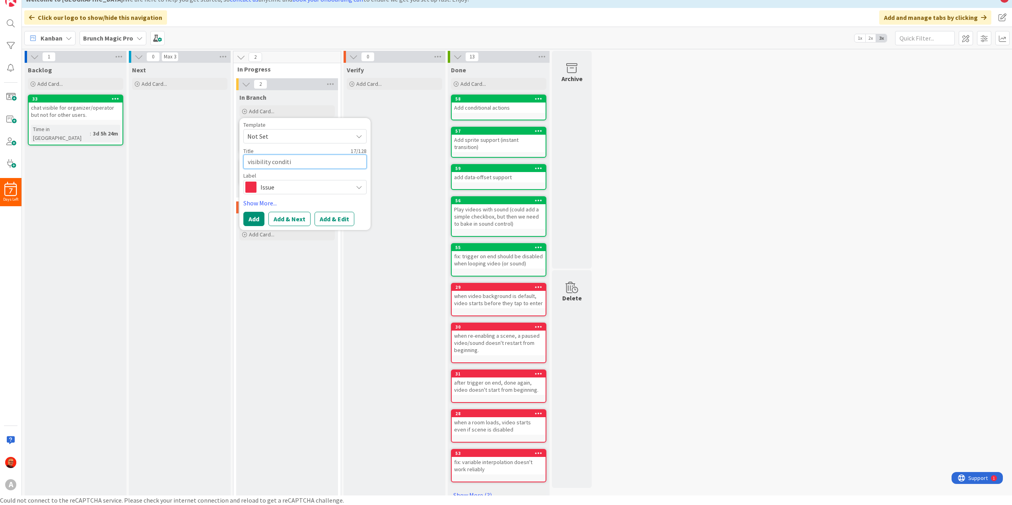
type textarea "x"
type textarea "visibility conditio"
click at [264, 227] on button "Add" at bounding box center [253, 228] width 21 height 14
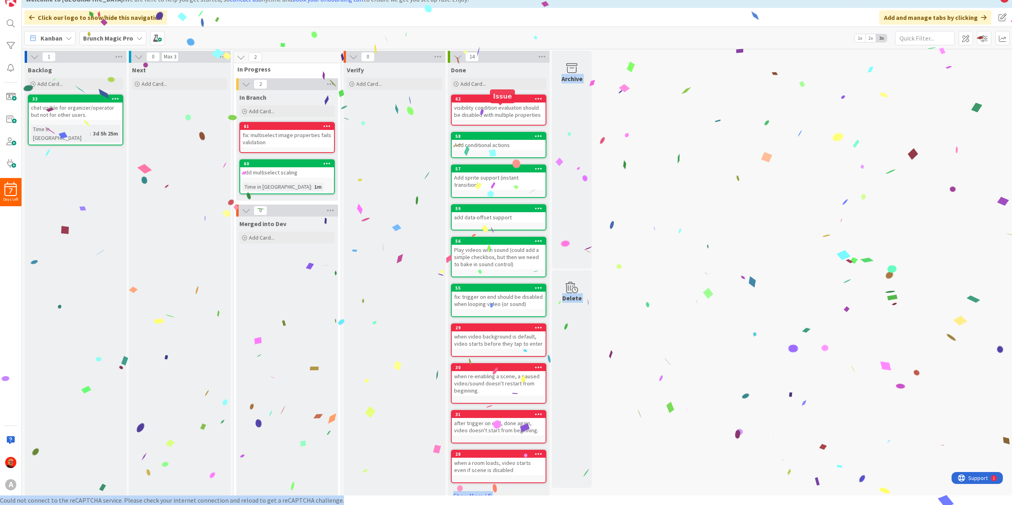
drag, startPoint x: 314, startPoint y: 128, endPoint x: 480, endPoint y: 100, distance: 168.6
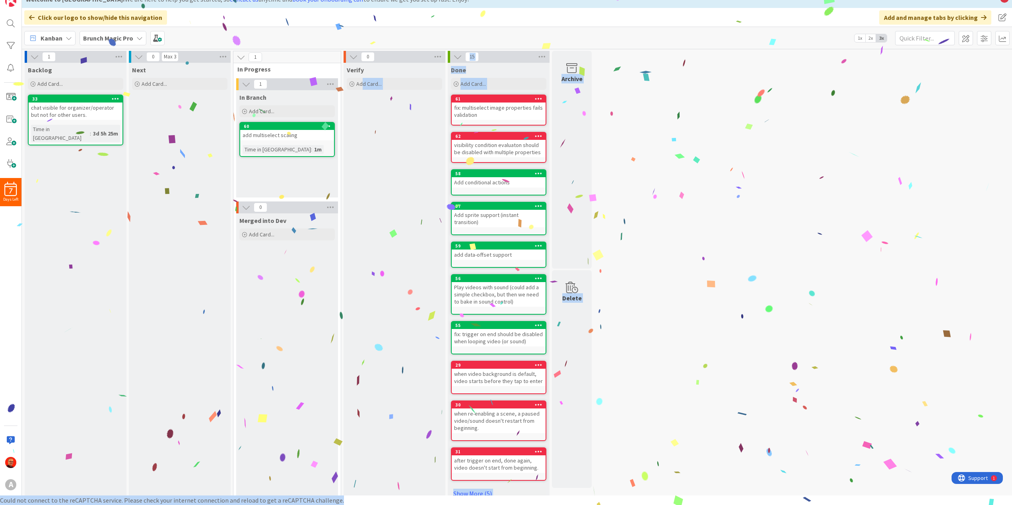
drag, startPoint x: 274, startPoint y: 124, endPoint x: 363, endPoint y: 113, distance: 89.4
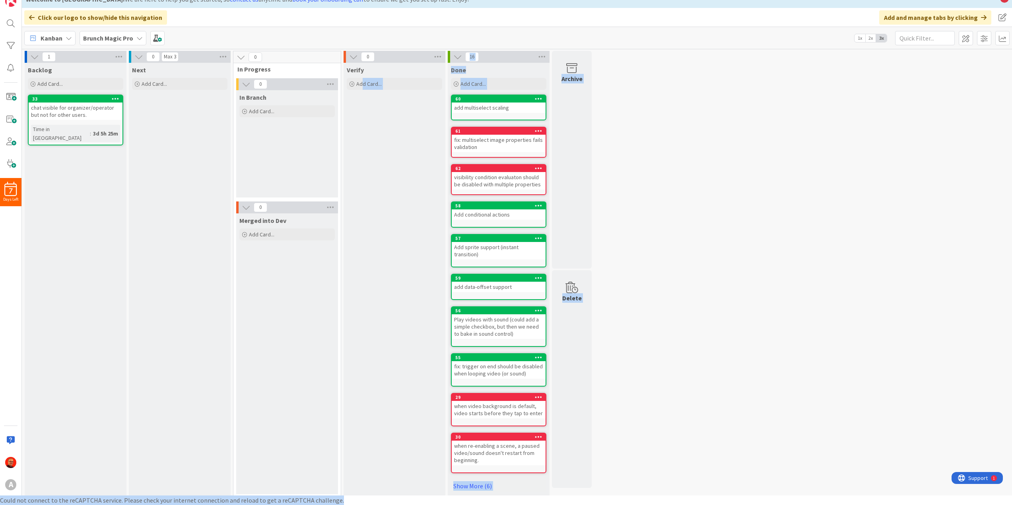
click at [423, 211] on div "Verify Add Card..." at bounding box center [395, 281] width 102 height 436
click at [467, 480] on link "Show More (6)" at bounding box center [498, 486] width 95 height 13
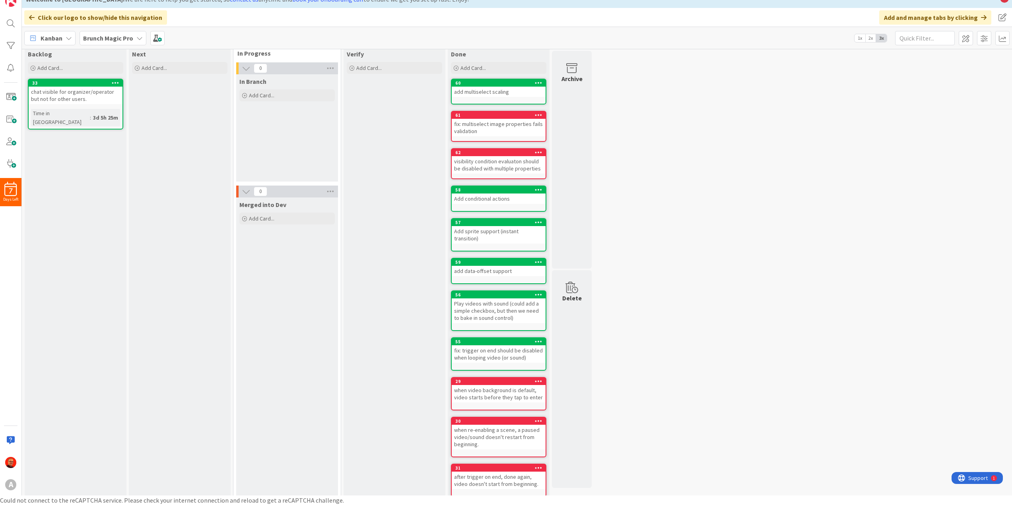
scroll to position [0, 0]
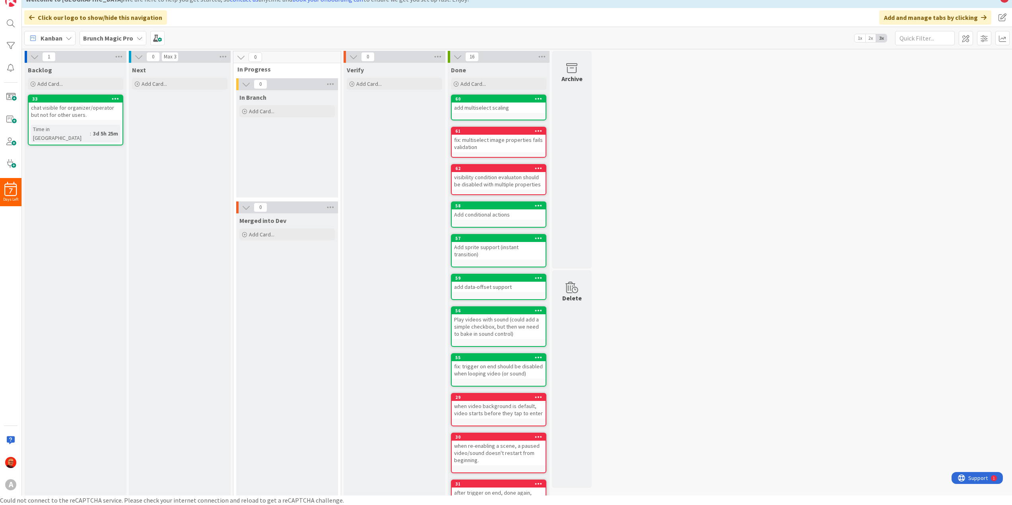
click at [398, 165] on div "Verify Add Card..." at bounding box center [395, 397] width 102 height 668
